Goal: Complete application form: Complete application form

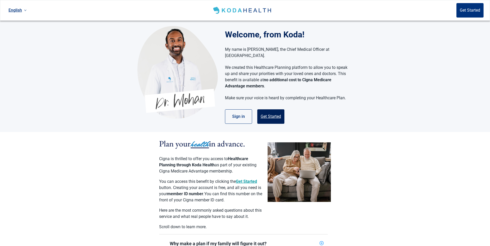
click at [277, 111] on button "Get Started" at bounding box center [270, 117] width 27 height 14
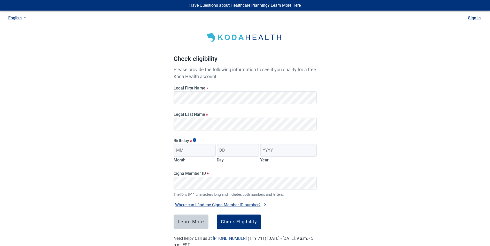
click at [135, 137] on div "Have Questions about Healthcare Planning? Learn More Here English Sign in Check…" at bounding box center [245, 130] width 490 height 261
click at [188, 149] on input "Month" at bounding box center [195, 150] width 42 height 13
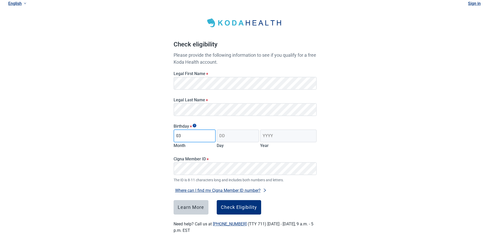
type input "0"
type input "10"
click at [224, 136] on input "Day" at bounding box center [238, 136] width 42 height 13
type input "03"
click at [266, 134] on input "Year" at bounding box center [288, 136] width 56 height 13
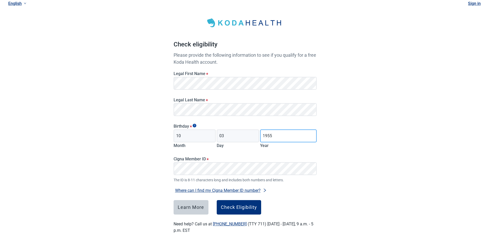
type input "1955"
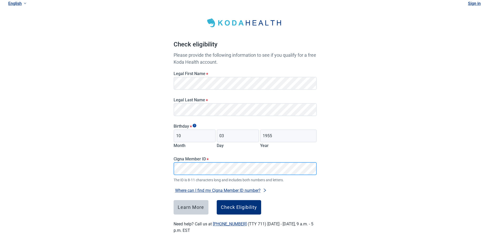
scroll to position [0, 0]
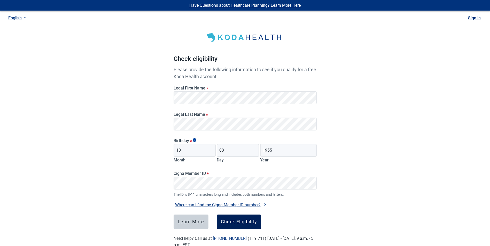
click at [233, 220] on div "Check Eligibility" at bounding box center [239, 222] width 36 height 5
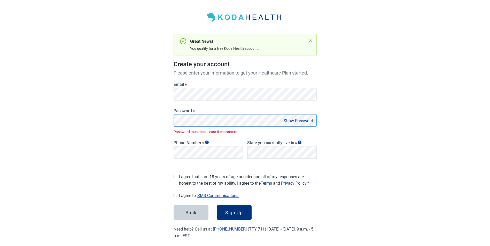
scroll to position [24, 0]
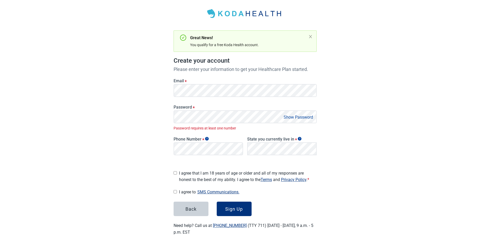
click at [297, 117] on button "Show Password" at bounding box center [298, 117] width 33 height 7
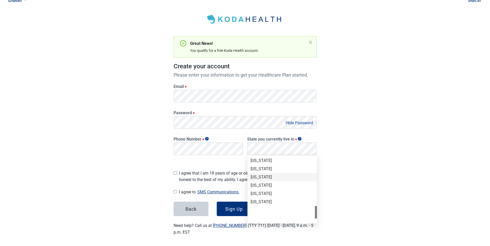
scroll to position [304, 0]
click at [265, 203] on div "[US_STATE]" at bounding box center [282, 204] width 63 height 6
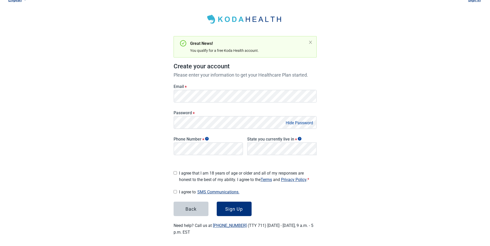
click at [175, 172] on input "I agree that I am 18 years of age or older and all of my responses are honest t…" at bounding box center [175, 173] width 3 height 3
checkbox input "true"
click at [176, 190] on input "I agree to SMS Communications." at bounding box center [175, 191] width 3 height 3
checkbox input "true"
click at [232, 209] on div "Sign Up" at bounding box center [234, 209] width 18 height 5
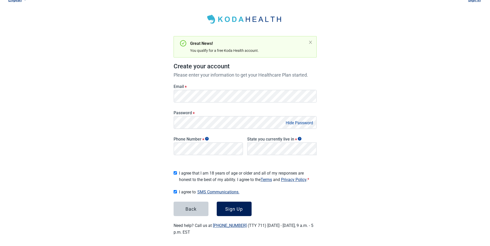
scroll to position [24, 0]
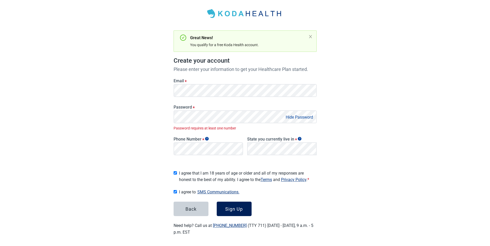
click at [236, 208] on div "Sign Up" at bounding box center [234, 209] width 18 height 5
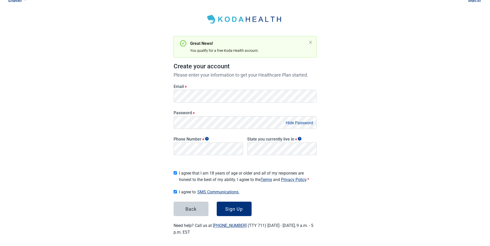
click at [383, 140] on div "Have Questions about Healthcare Planning? Learn More Here English Sign in Great…" at bounding box center [245, 115] width 490 height 266
click at [234, 208] on div "Sign Up" at bounding box center [234, 209] width 18 height 5
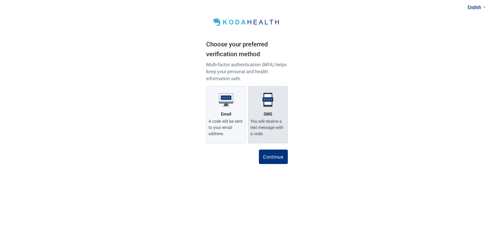
click at [274, 125] on div "You will receive a text message with a code." at bounding box center [267, 128] width 35 height 19
click at [0, 0] on input "SMS You will receive a text message with a code." at bounding box center [0, 0] width 0 height 0
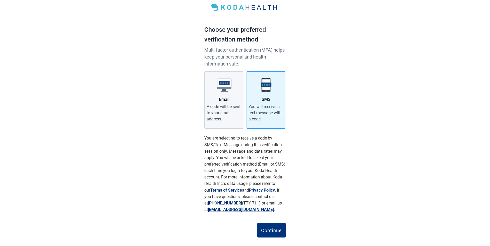
scroll to position [23, 0]
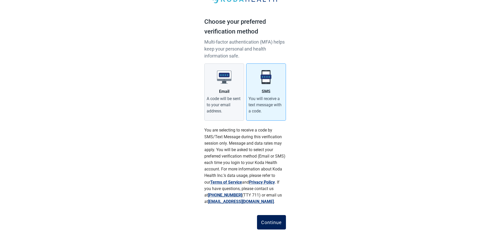
click at [280, 224] on div "Continue" at bounding box center [271, 222] width 21 height 5
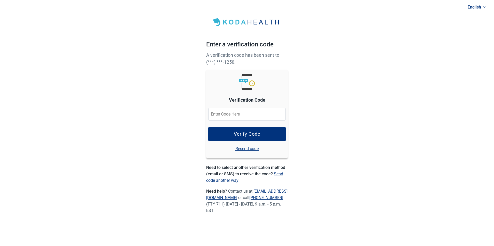
click at [218, 116] on input at bounding box center [246, 114] width 77 height 13
type input "912739"
click at [247, 135] on div "Verify Code" at bounding box center [247, 134] width 27 height 5
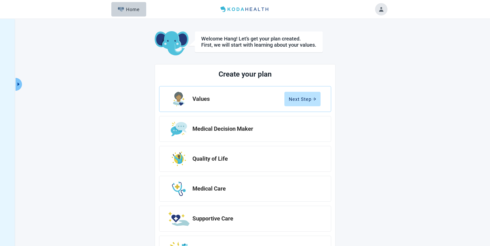
click at [382, 7] on button "Toggle account menu" at bounding box center [381, 9] width 12 height 12
click at [330, 139] on div "Medical Decision Maker" at bounding box center [245, 129] width 172 height 26
click at [302, 99] on div "Next Step" at bounding box center [302, 99] width 27 height 5
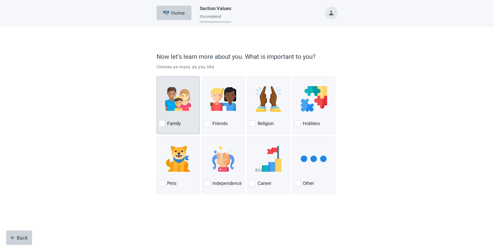
click at [162, 122] on div at bounding box center [162, 124] width 6 height 6
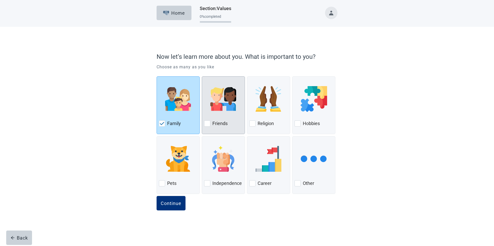
click at [208, 123] on div at bounding box center [207, 124] width 6 height 6
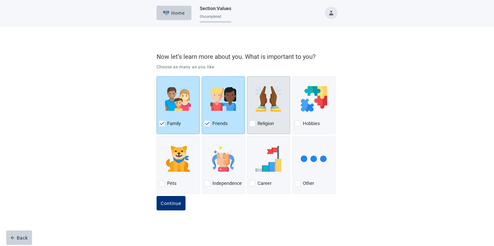
click at [253, 123] on div at bounding box center [252, 124] width 6 height 6
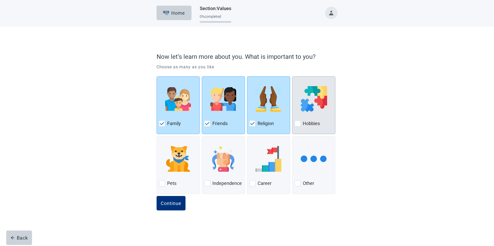
click at [298, 123] on div at bounding box center [297, 124] width 6 height 6
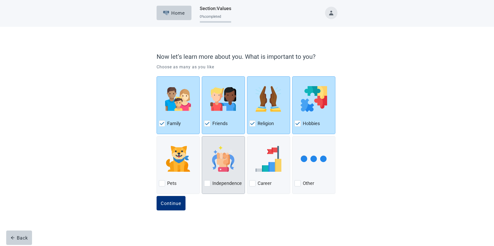
click at [207, 182] on div at bounding box center [207, 184] width 6 height 6
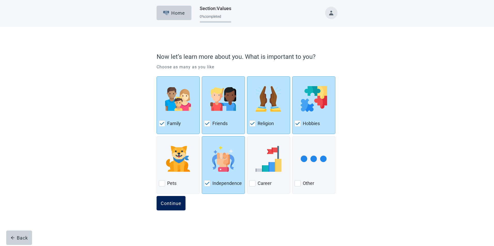
click at [171, 206] on div "Continue" at bounding box center [171, 203] width 21 height 5
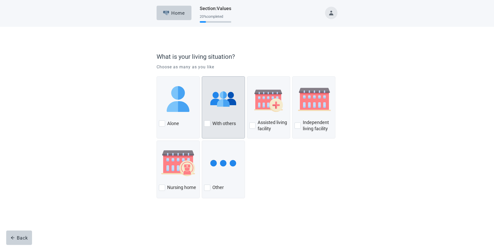
click at [207, 123] on div at bounding box center [207, 124] width 6 height 6
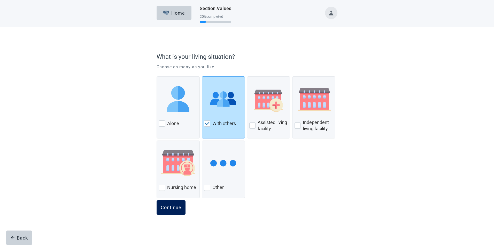
click at [172, 207] on div "Continue" at bounding box center [171, 207] width 21 height 5
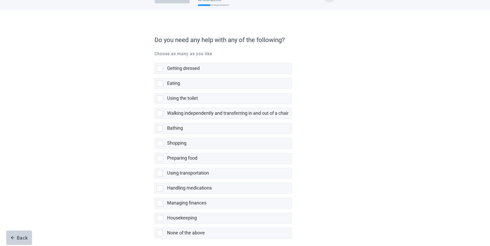
scroll to position [26, 0]
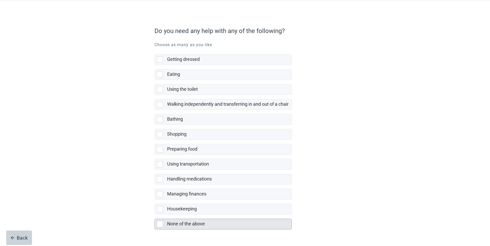
click at [158, 224] on div at bounding box center [160, 224] width 6 height 6
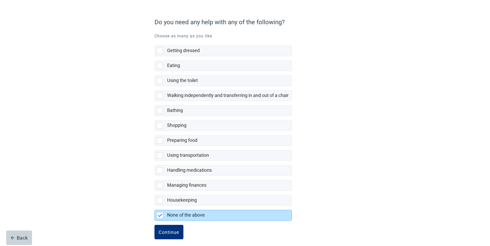
scroll to position [39, 0]
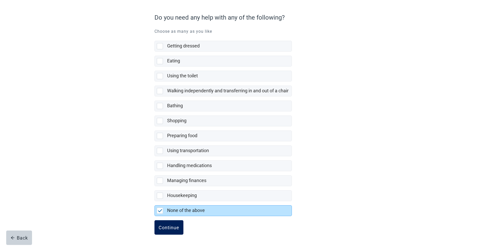
click at [173, 227] on div "Continue" at bounding box center [169, 227] width 21 height 5
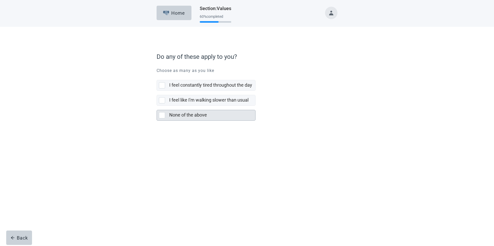
click at [161, 116] on div at bounding box center [162, 115] width 6 height 6
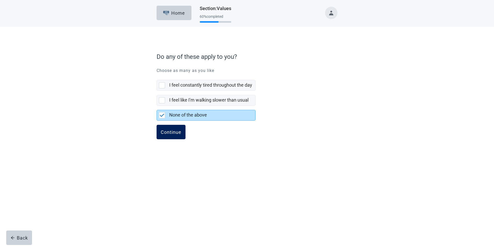
click at [170, 133] on div "Continue" at bounding box center [171, 132] width 21 height 5
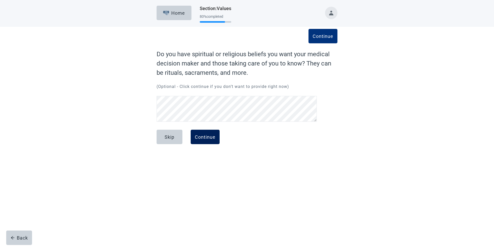
click at [200, 135] on div "Continue" at bounding box center [205, 137] width 21 height 5
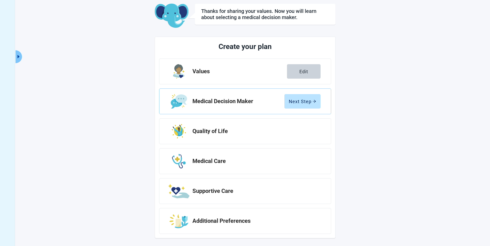
scroll to position [28, 0]
click at [293, 96] on button "Next Step" at bounding box center [302, 101] width 36 height 14
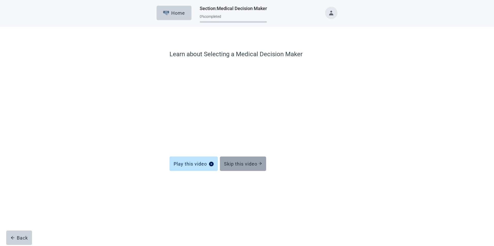
click at [243, 164] on div "Skip this video" at bounding box center [243, 163] width 38 height 5
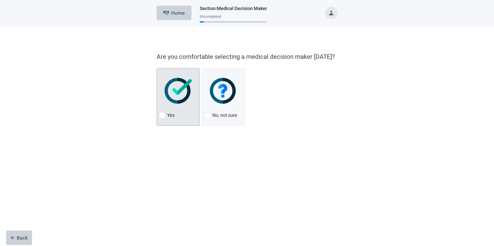
click at [159, 115] on div at bounding box center [162, 115] width 6 height 6
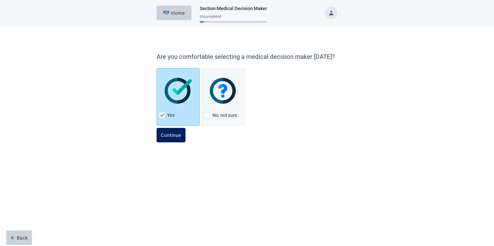
click at [170, 137] on div "Continue" at bounding box center [171, 135] width 21 height 5
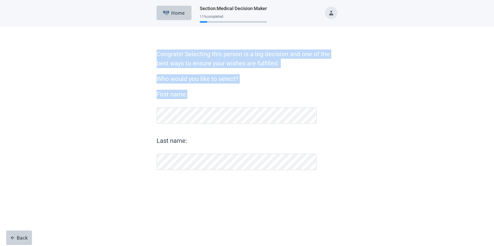
drag, startPoint x: 157, startPoint y: 53, endPoint x: 341, endPoint y: 85, distance: 187.2
click at [341, 85] on div "Congrats! Selecting this person is a big decision and one of the best ways to e…" at bounding box center [246, 119] width 217 height 165
click at [294, 90] on label "First name:" at bounding box center [237, 94] width 160 height 9
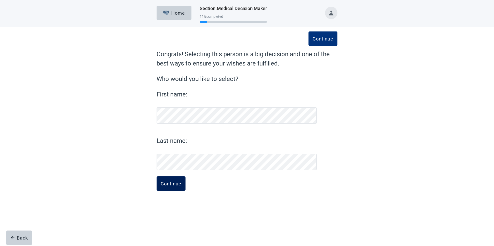
click at [167, 182] on div "Continue" at bounding box center [171, 183] width 21 height 5
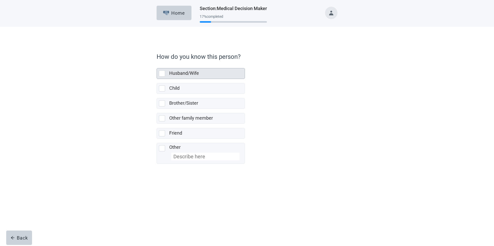
click at [161, 73] on div at bounding box center [162, 74] width 6 height 6
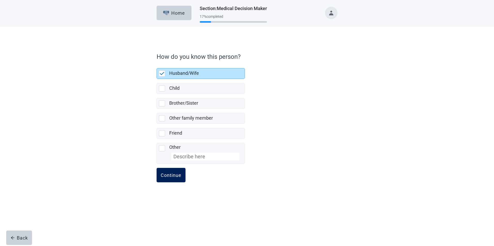
click at [174, 173] on div "Continue" at bounding box center [171, 175] width 21 height 5
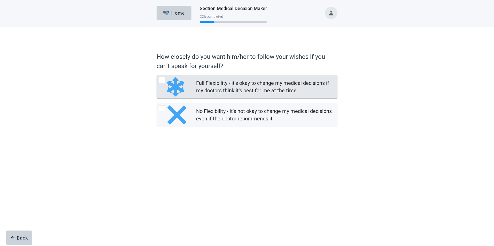
click at [161, 81] on div at bounding box center [162, 80] width 6 height 6
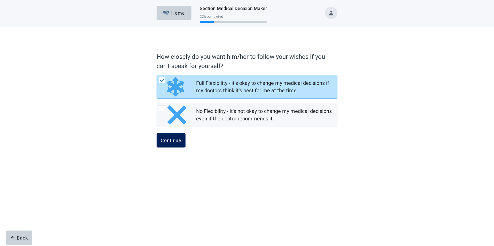
click at [168, 139] on div "Continue" at bounding box center [171, 140] width 21 height 5
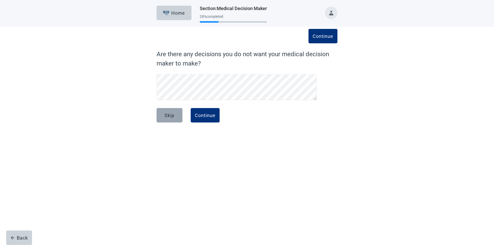
click at [168, 113] on div "Skip" at bounding box center [170, 115] width 10 height 5
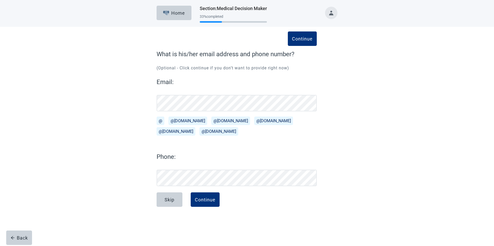
click at [382, 162] on div "Continue What is his/her email address and phone number? (Optional - Click cont…" at bounding box center [247, 123] width 445 height 192
click at [210, 202] on div "Continue" at bounding box center [205, 199] width 21 height 5
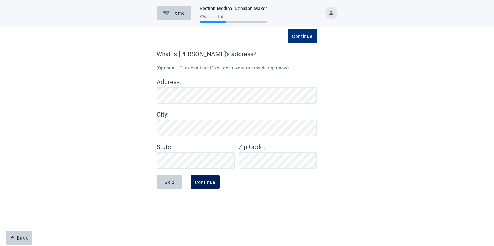
click at [206, 185] on button "Continue" at bounding box center [205, 182] width 29 height 14
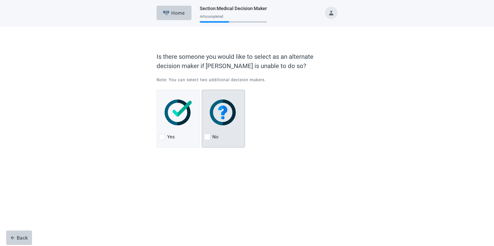
click at [206, 136] on div at bounding box center [207, 137] width 6 height 6
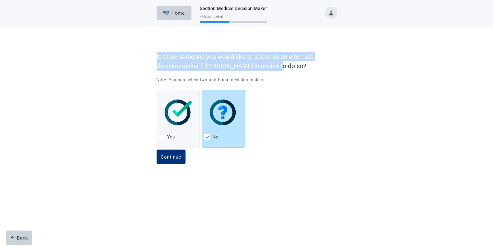
drag, startPoint x: 155, startPoint y: 56, endPoint x: 312, endPoint y: 67, distance: 156.7
click at [312, 67] on div "Is there someone you would like to select as an alternate decision maker if [PE…" at bounding box center [246, 106] width 217 height 138
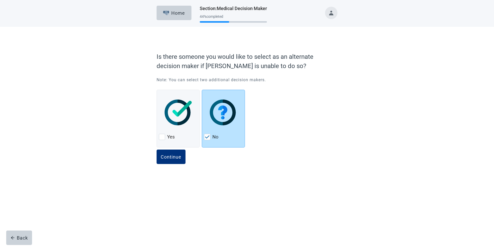
drag, startPoint x: 312, startPoint y: 67, endPoint x: 293, endPoint y: 91, distance: 31.1
click at [293, 91] on div "Yes No" at bounding box center [247, 116] width 181 height 60
click at [175, 155] on div "Continue" at bounding box center [171, 156] width 21 height 5
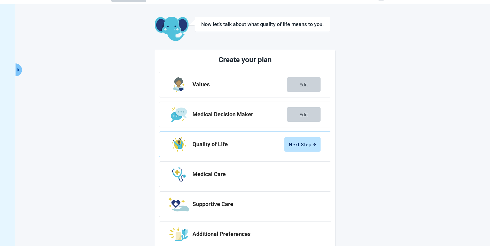
scroll to position [28, 0]
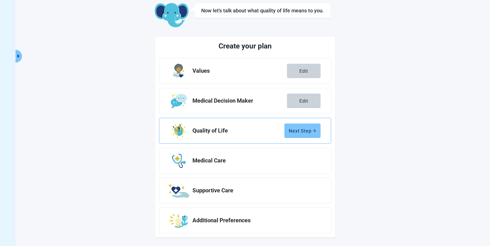
click at [309, 130] on div "Next Step" at bounding box center [302, 130] width 27 height 5
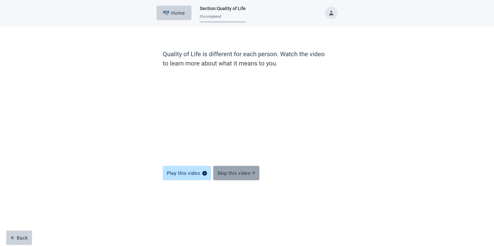
click at [230, 175] on div "Skip this video" at bounding box center [236, 173] width 38 height 5
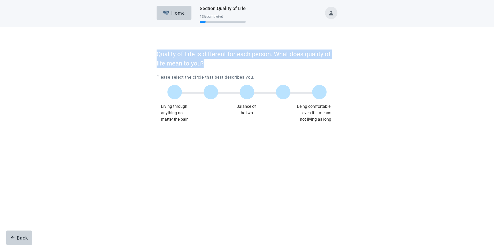
drag, startPoint x: 154, startPoint y: 51, endPoint x: 354, endPoint y: 63, distance: 200.2
click at [354, 63] on div "Quality of Life is different for each person. What does quality of life mean to…" at bounding box center [246, 94] width 217 height 115
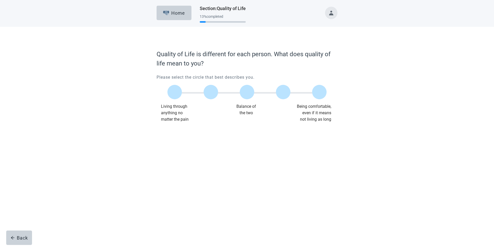
click at [363, 158] on div "Home Section : Quality of Life 13 % completed Quality of Life is different for …" at bounding box center [247, 123] width 494 height 246
click at [175, 91] on div at bounding box center [174, 92] width 14 height 14
click at [173, 132] on div "Continue" at bounding box center [171, 133] width 21 height 5
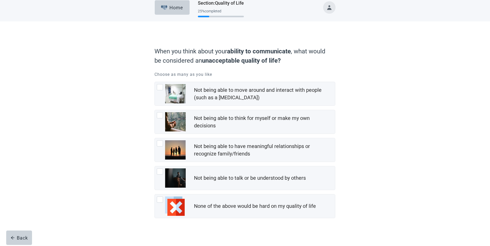
scroll to position [10, 0]
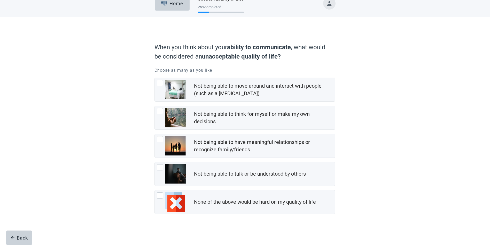
drag, startPoint x: 155, startPoint y: 45, endPoint x: 338, endPoint y: 54, distance: 183.6
click at [338, 54] on div "When you think about your ability to communicate , what would be considered an …" at bounding box center [244, 137] width 217 height 219
drag, startPoint x: 196, startPoint y: 83, endPoint x: 359, endPoint y: 105, distance: 163.9
click at [326, 100] on div "Not being able to move around and interact with people (such as a [MEDICAL_DATA…" at bounding box center [245, 90] width 180 height 24
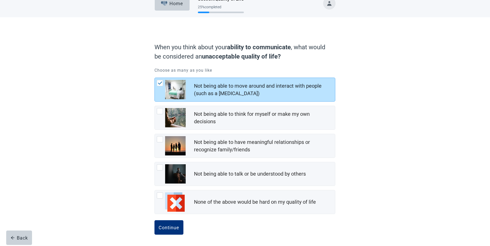
click at [400, 110] on div "When you think about your ability to communicate , what would be considered an …" at bounding box center [245, 131] width 441 height 229
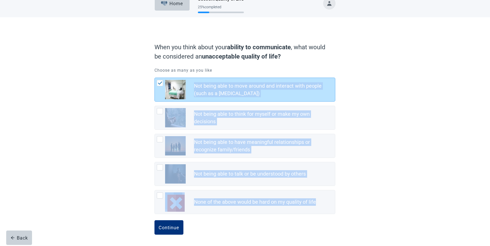
drag, startPoint x: 195, startPoint y: 84, endPoint x: 338, endPoint y: 206, distance: 188.4
click at [338, 206] on div "When you think about your ability to communicate , what would be considered an …" at bounding box center [244, 137] width 217 height 219
click at [75, 132] on div "When you think about your ability to communicate , what would be considered an …" at bounding box center [245, 131] width 441 height 229
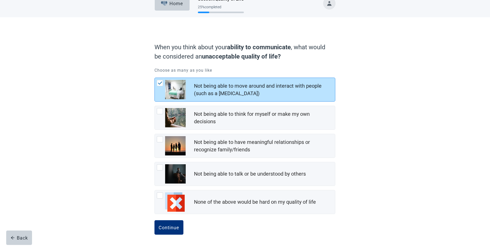
click at [159, 85] on div at bounding box center [160, 83] width 6 height 6
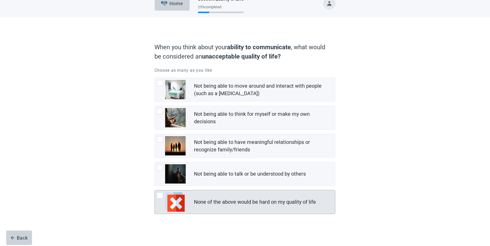
click at [158, 194] on div at bounding box center [160, 196] width 6 height 6
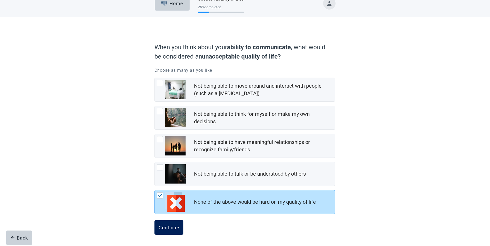
click at [170, 224] on button "Continue" at bounding box center [168, 228] width 29 height 14
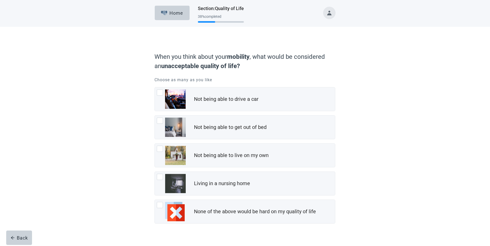
drag, startPoint x: 154, startPoint y: 55, endPoint x: 313, endPoint y: 69, distance: 159.5
click at [313, 69] on div "When you think about your mobility , what would be considered an unacceptable q…" at bounding box center [244, 146] width 217 height 219
drag, startPoint x: 397, startPoint y: 176, endPoint x: 390, endPoint y: 177, distance: 7.3
click at [397, 176] on div "When you think about your mobility , what would be considered an unacceptable q…" at bounding box center [245, 141] width 441 height 229
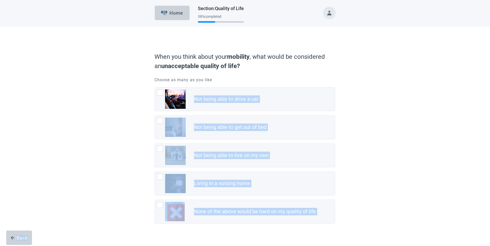
drag, startPoint x: 196, startPoint y: 94, endPoint x: 326, endPoint y: 228, distance: 187.2
click at [326, 228] on div "When you think about your mobility , what would be considered an unacceptable q…" at bounding box center [244, 153] width 181 height 206
copy div "Not being able to drive a car Not being able to get out of bed Not being able t…"
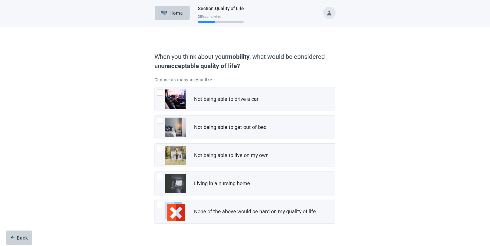
click at [362, 79] on div "When you think about your mobility , what would be considered an unacceptable q…" at bounding box center [245, 141] width 441 height 229
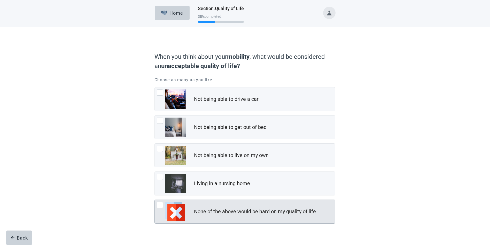
click at [162, 206] on div at bounding box center [160, 205] width 6 height 6
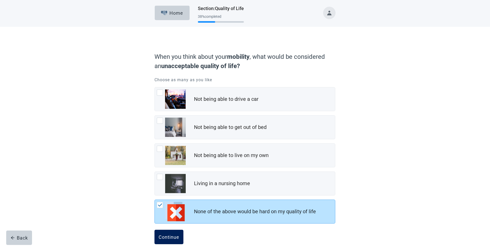
click at [168, 232] on button "Continue" at bounding box center [168, 237] width 29 height 14
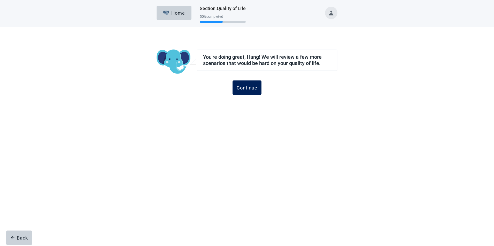
click at [246, 89] on div "Continue" at bounding box center [247, 87] width 21 height 5
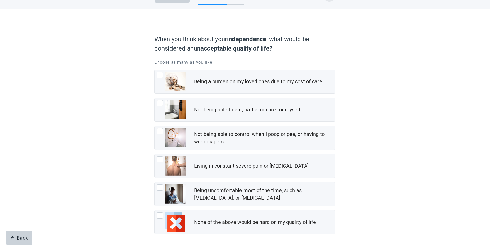
scroll to position [26, 0]
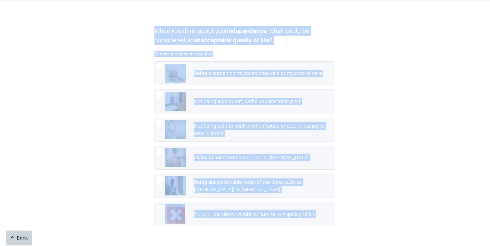
drag, startPoint x: 146, startPoint y: 28, endPoint x: 376, endPoint y: 212, distance: 293.8
click at [376, 212] on div "When you think about your independence , what would be considered an unacceptab…" at bounding box center [245, 129] width 441 height 257
drag, startPoint x: 364, startPoint y: 87, endPoint x: 361, endPoint y: 50, distance: 36.6
click at [361, 50] on div "When you think about your independence , what would be considered an unacceptab…" at bounding box center [245, 129] width 441 height 257
drag, startPoint x: 150, startPoint y: 28, endPoint x: 341, endPoint y: 208, distance: 262.4
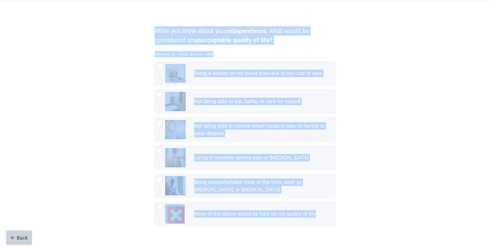
click at [341, 208] on div "When you think about your independence , what would be considered an unacceptab…" at bounding box center [244, 134] width 217 height 247
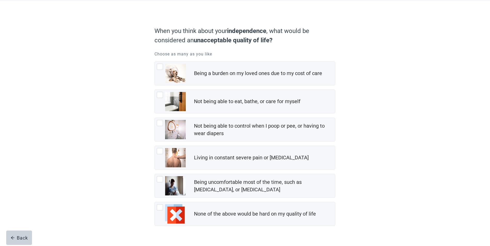
click at [431, 220] on div "When you think about your independence , what would be considered an unacceptab…" at bounding box center [245, 129] width 441 height 257
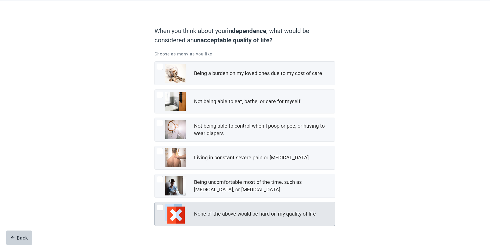
click at [161, 206] on div at bounding box center [160, 208] width 6 height 6
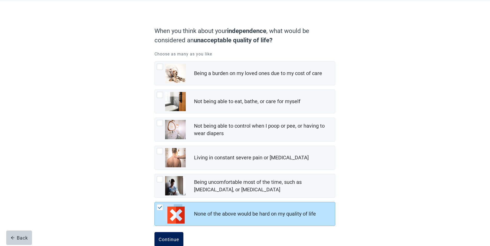
click at [169, 235] on button "Continue" at bounding box center [168, 239] width 29 height 14
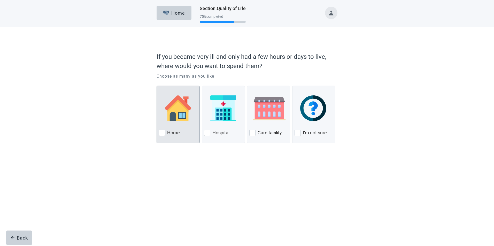
click at [160, 133] on div at bounding box center [162, 133] width 6 height 6
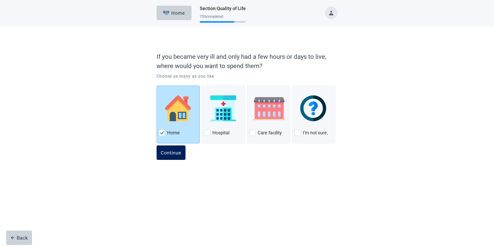
click at [169, 152] on div "Continue" at bounding box center [171, 152] width 21 height 5
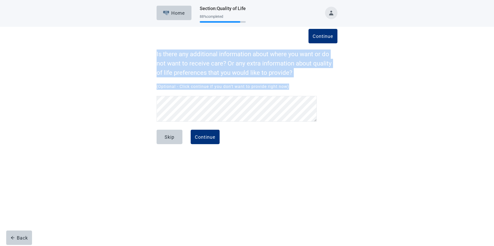
drag, startPoint x: 156, startPoint y: 54, endPoint x: 365, endPoint y: 87, distance: 211.7
click at [365, 87] on div "Continue Is there any additional information about where you want or do not wan…" at bounding box center [247, 91] width 445 height 129
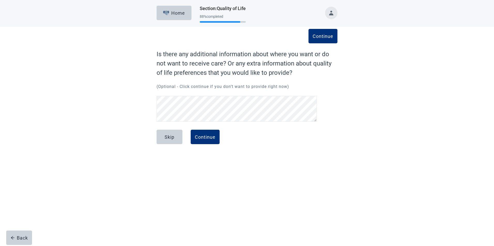
drag, startPoint x: 312, startPoint y: 138, endPoint x: 307, endPoint y: 139, distance: 5.0
click at [309, 138] on div "Skip Continue" at bounding box center [247, 143] width 181 height 26
click at [207, 137] on div "Continue" at bounding box center [205, 137] width 21 height 5
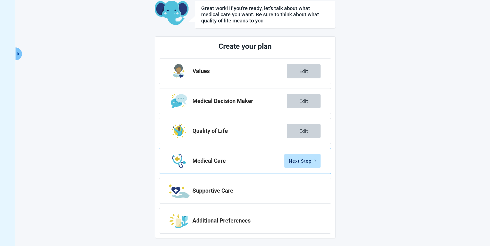
scroll to position [31, 0]
click at [303, 163] on div "Next Step" at bounding box center [302, 160] width 27 height 5
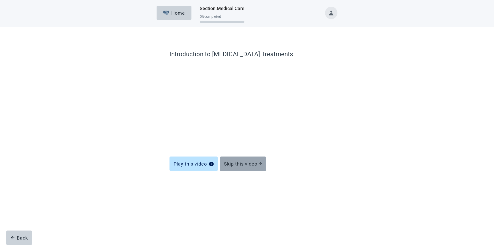
click at [244, 162] on div "Skip this video" at bounding box center [243, 163] width 38 height 5
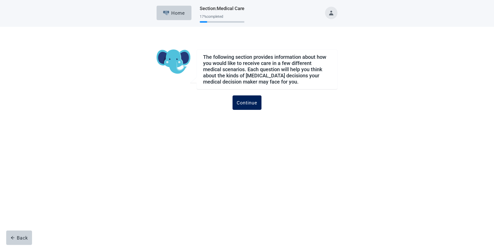
click at [243, 101] on div "Continue" at bounding box center [247, 102] width 21 height 5
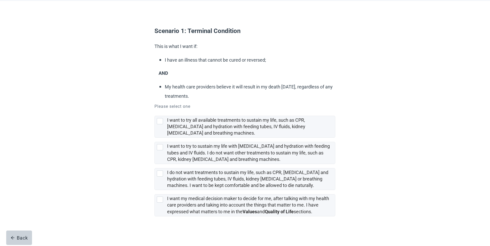
scroll to position [26, 0]
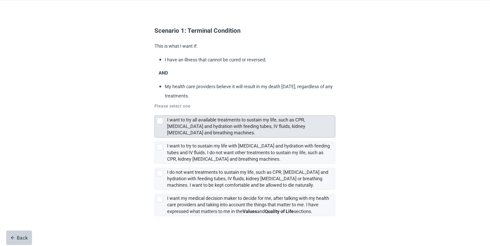
click at [159, 121] on div at bounding box center [160, 121] width 6 height 6
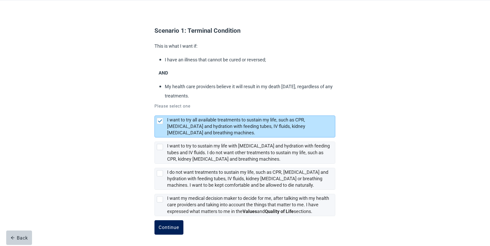
click at [176, 226] on div "Continue" at bounding box center [169, 227] width 21 height 5
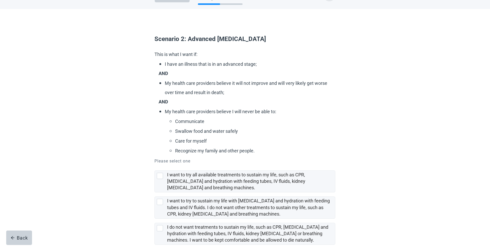
scroll to position [26, 0]
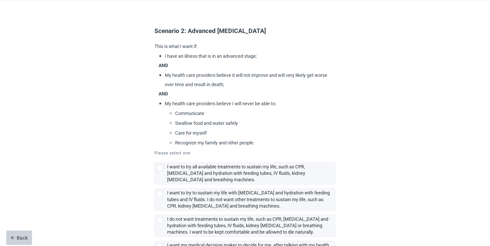
click at [175, 113] on li "Communicate" at bounding box center [254, 113] width 158 height 10
click at [175, 122] on li "Swallow food and water safely" at bounding box center [254, 123] width 158 height 10
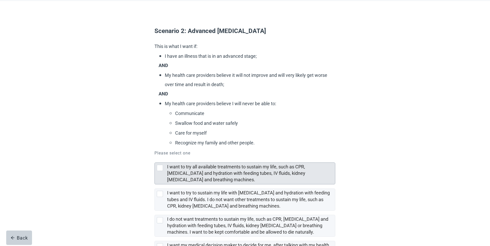
click at [160, 168] on div at bounding box center [160, 168] width 6 height 6
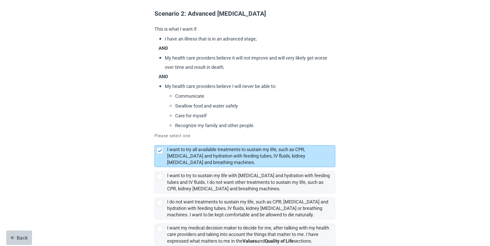
scroll to position [73, 0]
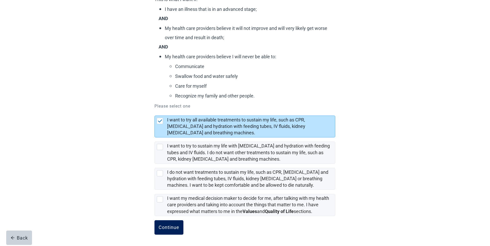
click at [165, 228] on div "Continue" at bounding box center [169, 227] width 21 height 5
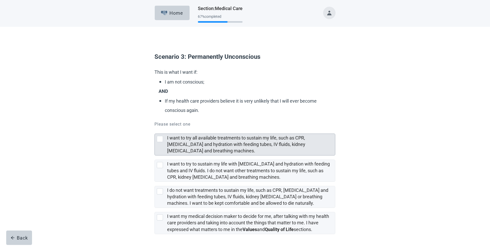
click at [160, 140] on div at bounding box center [160, 139] width 6 height 6
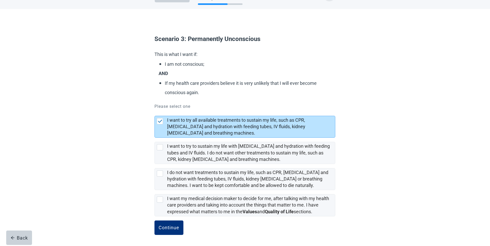
scroll to position [18, 0]
click at [165, 228] on div "Continue" at bounding box center [169, 227] width 21 height 5
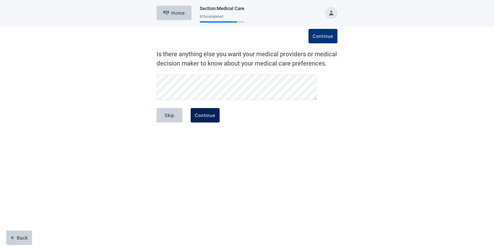
click at [203, 117] on div "Continue" at bounding box center [205, 115] width 21 height 5
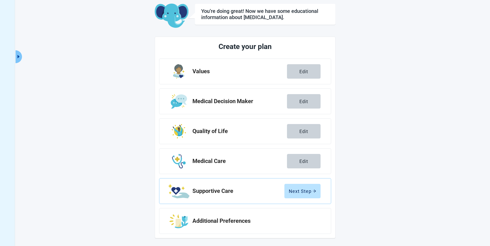
scroll to position [28, 0]
click at [299, 191] on div "Next Step" at bounding box center [302, 190] width 27 height 5
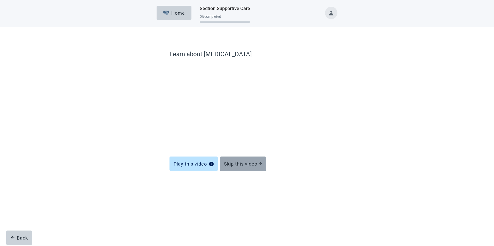
click at [247, 164] on div "Skip this video" at bounding box center [243, 163] width 38 height 5
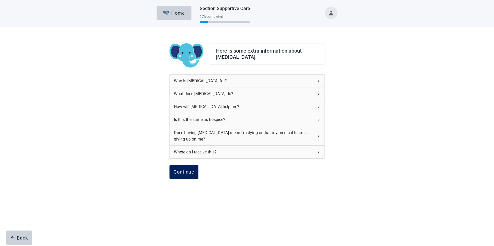
click at [180, 171] on div "Continue" at bounding box center [184, 172] width 21 height 5
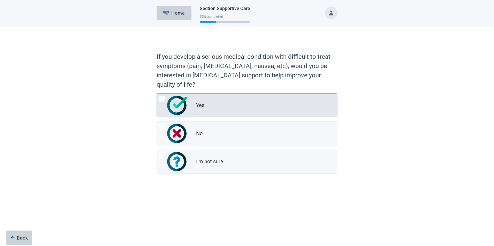
click at [161, 99] on div at bounding box center [162, 99] width 6 height 6
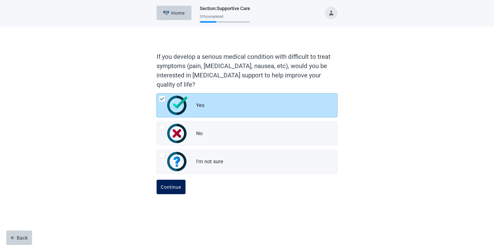
click at [167, 185] on button "Continue" at bounding box center [171, 187] width 29 height 14
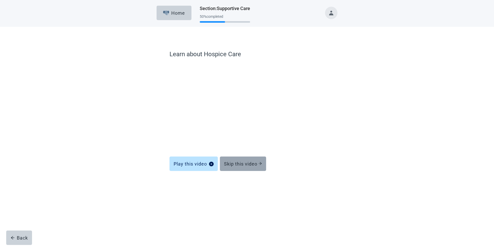
click at [240, 162] on div "Skip this video" at bounding box center [243, 163] width 38 height 5
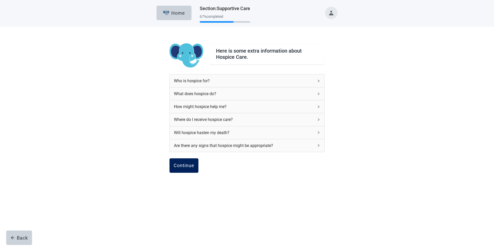
click at [181, 169] on button "Continue" at bounding box center [183, 166] width 29 height 14
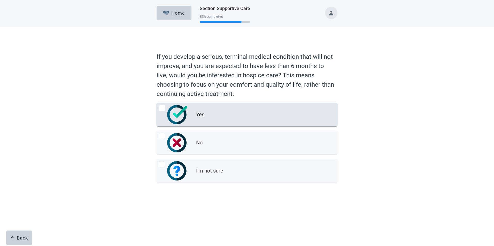
click at [162, 108] on div at bounding box center [162, 108] width 6 height 6
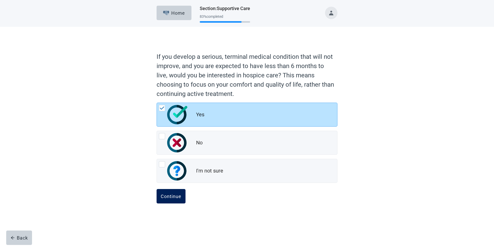
click at [167, 196] on div "Continue" at bounding box center [171, 196] width 21 height 5
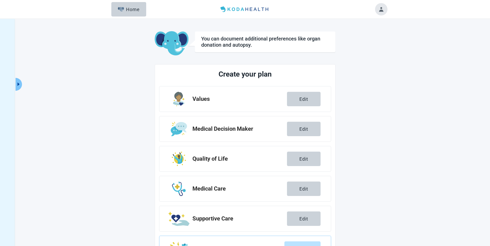
scroll to position [28, 0]
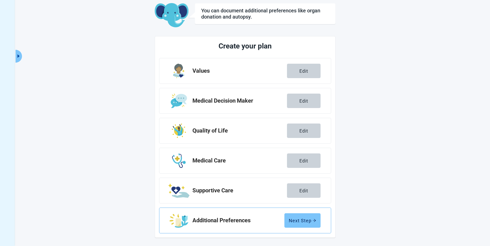
click at [301, 221] on div "Next Step" at bounding box center [302, 220] width 27 height 5
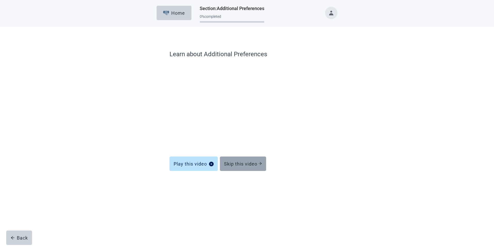
click at [238, 162] on div "Skip this video" at bounding box center [243, 163] width 38 height 5
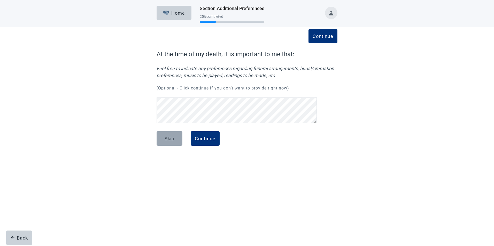
click at [165, 138] on div "Skip" at bounding box center [170, 138] width 10 height 5
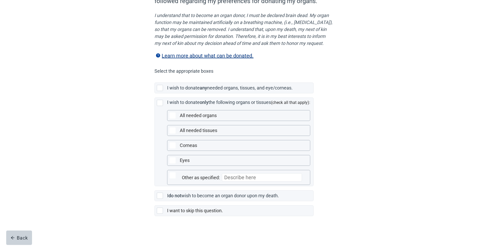
scroll to position [72, 0]
click at [160, 211] on div at bounding box center [160, 211] width 6 height 6
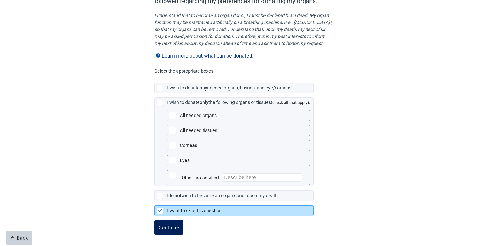
click at [170, 227] on div "Continue" at bounding box center [169, 227] width 21 height 5
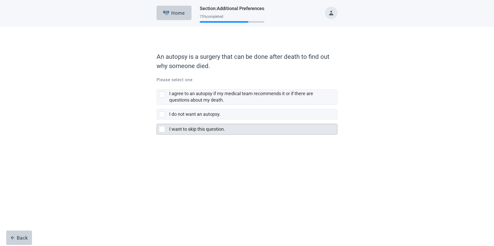
click at [162, 129] on div at bounding box center [162, 129] width 6 height 6
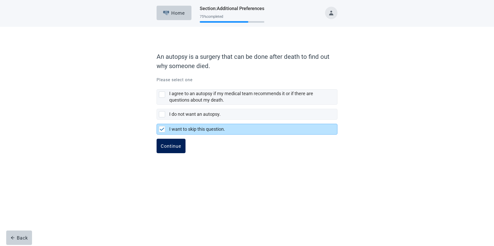
click at [173, 148] on div "Continue" at bounding box center [171, 146] width 21 height 5
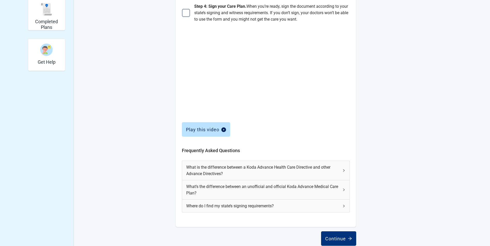
scroll to position [154, 0]
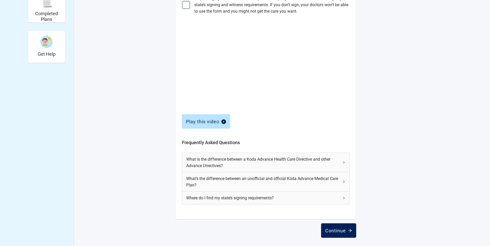
click at [338, 230] on div "Continue" at bounding box center [338, 230] width 27 height 5
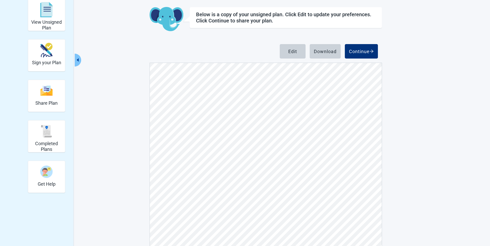
scroll to position [46, 0]
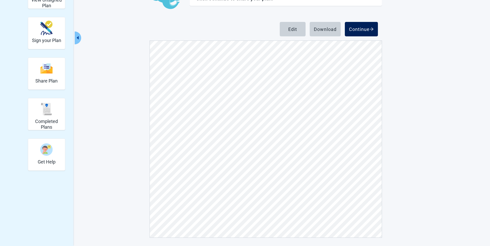
click at [361, 29] on div "Continue" at bounding box center [361, 29] width 25 height 5
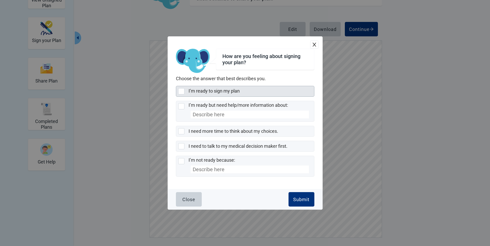
click at [181, 90] on div at bounding box center [181, 91] width 6 height 6
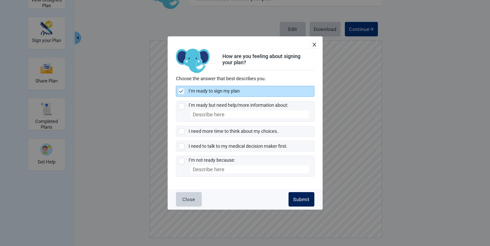
click at [300, 200] on div "Submit" at bounding box center [301, 199] width 16 height 5
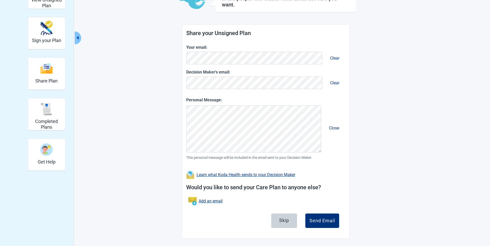
scroll to position [47, 0]
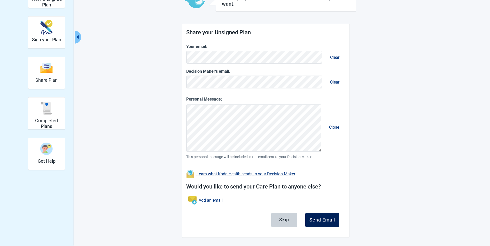
click at [315, 220] on div "Send Email" at bounding box center [322, 220] width 26 height 5
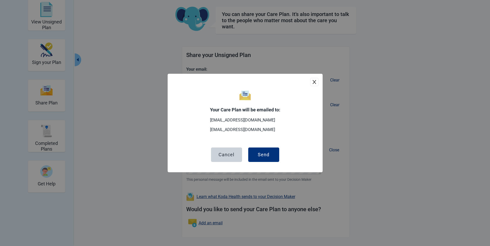
scroll to position [25, 0]
click at [263, 155] on div "Send" at bounding box center [264, 154] width 12 height 5
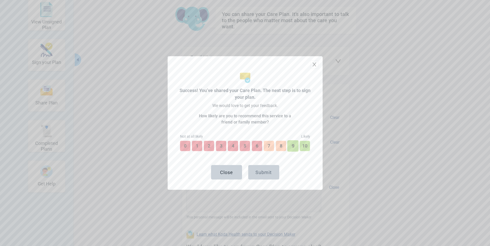
click at [292, 145] on button "9" at bounding box center [292, 146] width 11 height 11
click at [261, 173] on div "Submit" at bounding box center [263, 172] width 16 height 5
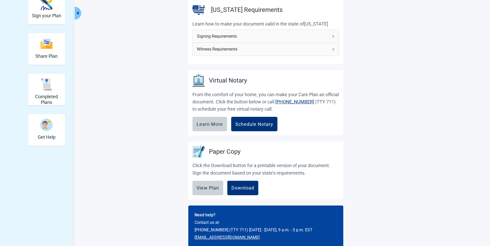
scroll to position [81, 0]
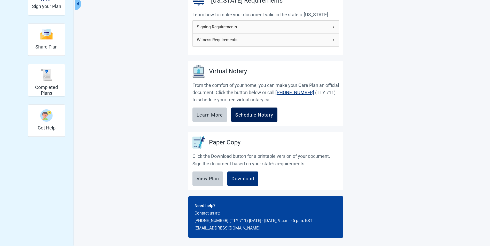
click at [257, 113] on div "Schedule Notary" at bounding box center [254, 114] width 38 height 5
